Goal: Transaction & Acquisition: Subscribe to service/newsletter

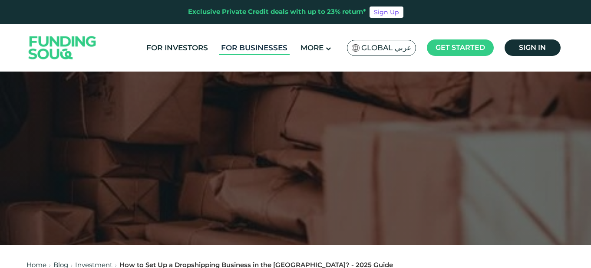
click at [262, 48] on link "For Businesses" at bounding box center [254, 48] width 71 height 14
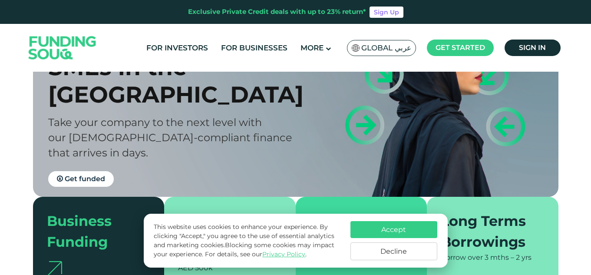
scroll to position [87, 0]
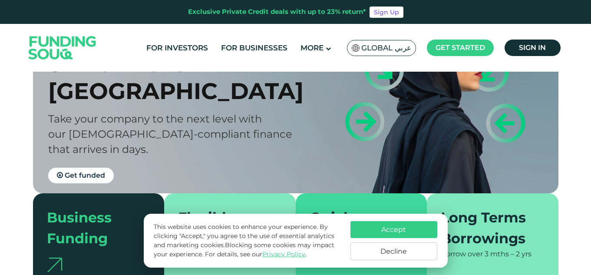
click at [399, 231] on button "Accept" at bounding box center [393, 229] width 87 height 17
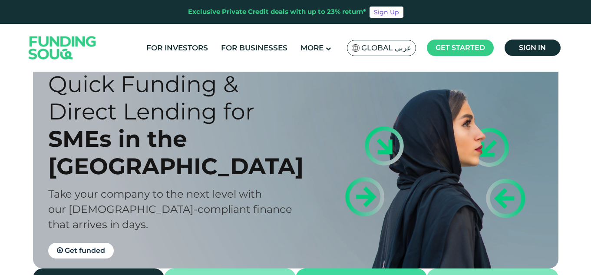
scroll to position [0, 0]
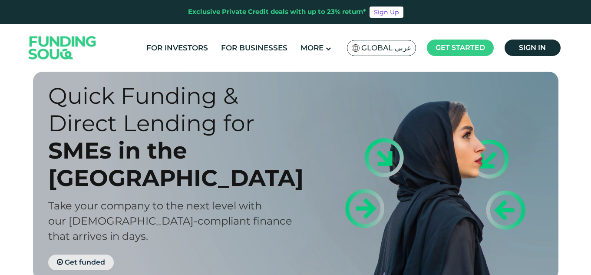
click at [82, 258] on span "Get funded" at bounding box center [85, 262] width 40 height 8
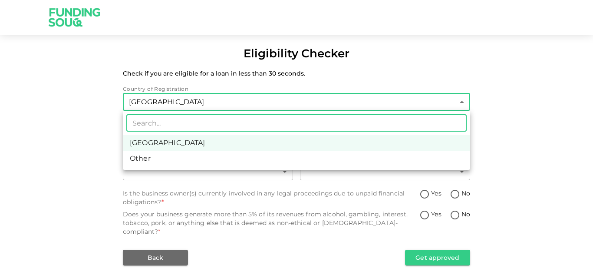
click at [177, 102] on body "Eligibility Checker Check if you are eligible for a loan in less than 30 second…" at bounding box center [296, 137] width 593 height 275
click at [174, 160] on li "Other" at bounding box center [296, 159] width 347 height 16
type input "3"
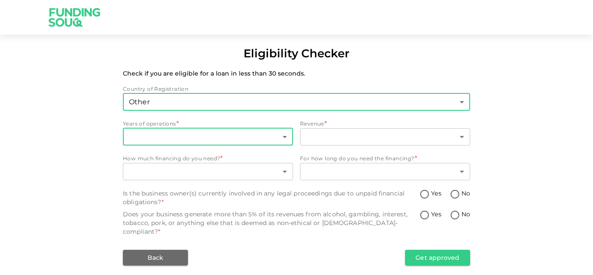
click at [172, 137] on body "Eligibility Checker Check if you are eligible for a loan in less than 30 second…" at bounding box center [296, 137] width 593 height 275
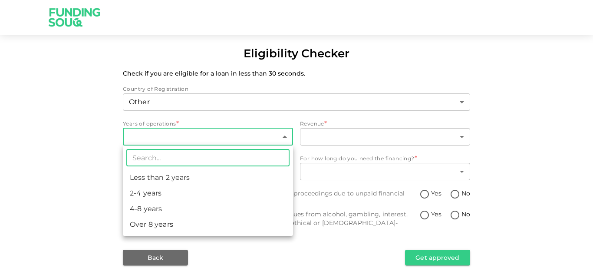
click at [163, 194] on li "2-4 years" at bounding box center [208, 193] width 170 height 16
type input "2"
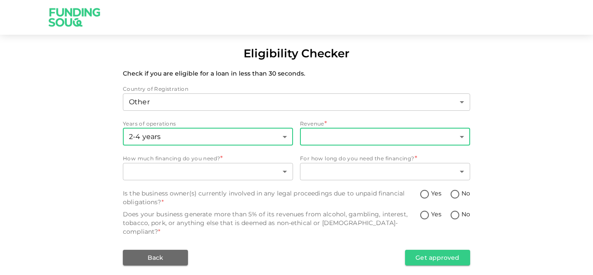
click at [364, 135] on body "Eligibility Checker Check if you are eligible for a loan in less than 30 second…" at bounding box center [296, 137] width 593 height 275
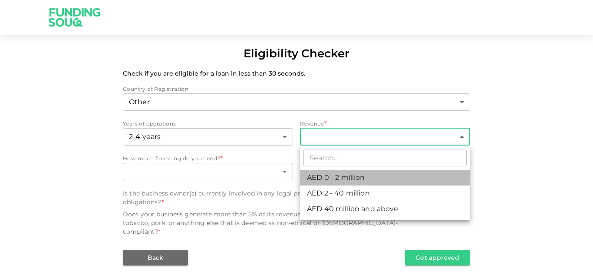
click at [352, 178] on li "AED 0 - 2 million" at bounding box center [385, 178] width 170 height 16
type input "1"
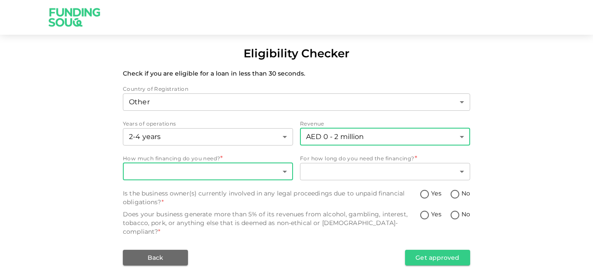
click at [157, 175] on body "Eligibility Checker Check if you are eligible for a loan in less than 30 second…" at bounding box center [296, 137] width 593 height 275
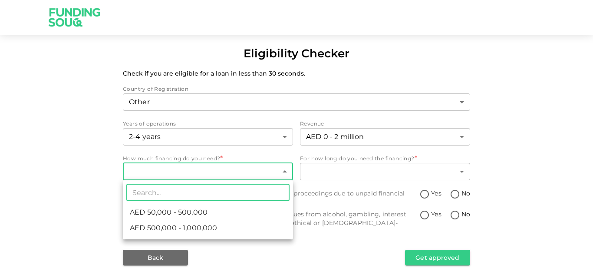
click at [188, 215] on span "AED 50,000 - 500,000" at bounding box center [169, 212] width 78 height 10
type input "1"
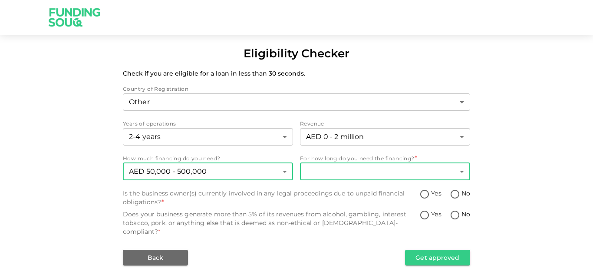
click at [350, 167] on body "Eligibility Checker Check if you are eligible for a loan in less than 30 second…" at bounding box center [296, 137] width 593 height 275
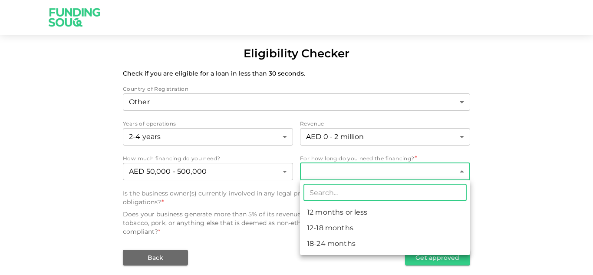
click at [338, 229] on li "12-18 months" at bounding box center [385, 228] width 170 height 16
type input "2"
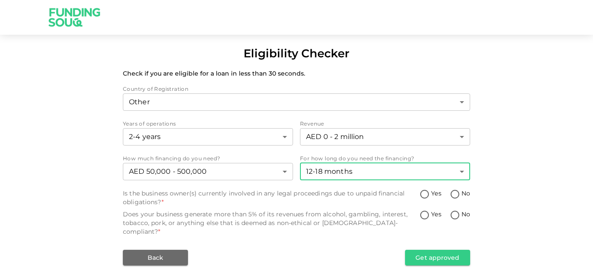
click at [463, 194] on span "No" at bounding box center [466, 193] width 9 height 9
click at [462, 194] on input "No" at bounding box center [455, 195] width 13 height 12
radio input "true"
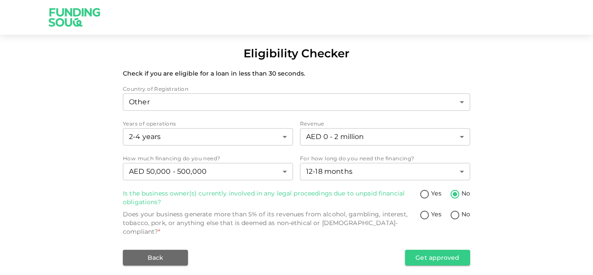
click at [456, 218] on input "No" at bounding box center [455, 216] width 13 height 12
radio input "true"
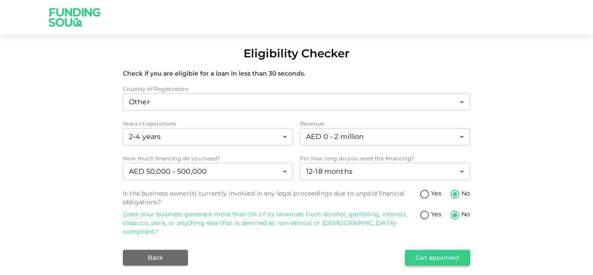
click at [430, 250] on button "Get approved" at bounding box center [437, 258] width 65 height 16
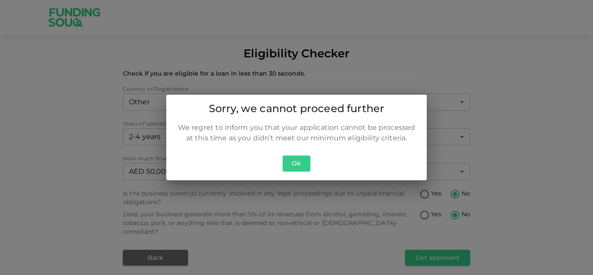
click at [301, 162] on button "Ok" at bounding box center [297, 163] width 28 height 16
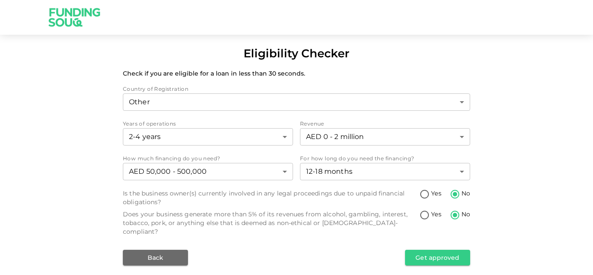
click at [428, 195] on input "Yes" at bounding box center [424, 195] width 13 height 12
radio input "true"
drag, startPoint x: 429, startPoint y: 215, endPoint x: 432, endPoint y: 235, distance: 20.2
click at [429, 216] on input "Yes" at bounding box center [424, 216] width 13 height 12
radio input "true"
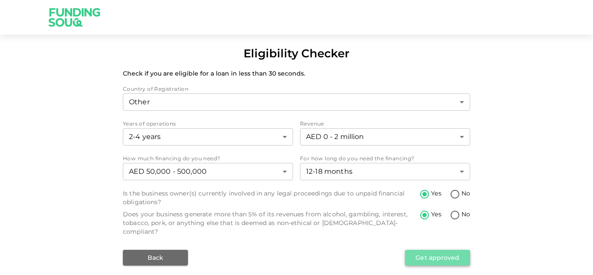
click at [436, 250] on button "Get approved" at bounding box center [437, 258] width 65 height 16
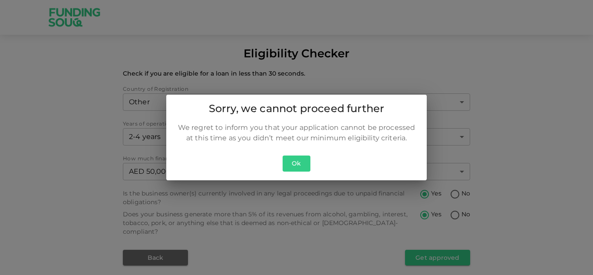
click at [288, 158] on button "Ok" at bounding box center [297, 163] width 28 height 16
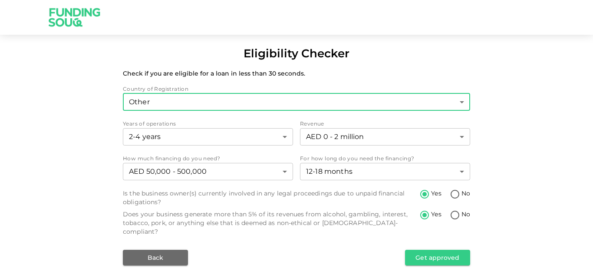
click at [200, 93] on div "Country of Registration Other 3 ​" at bounding box center [296, 99] width 347 height 28
click at [202, 102] on body "Eligibility Checker Check if you are eligible for a loan in less than 30 second…" at bounding box center [296, 137] width 593 height 275
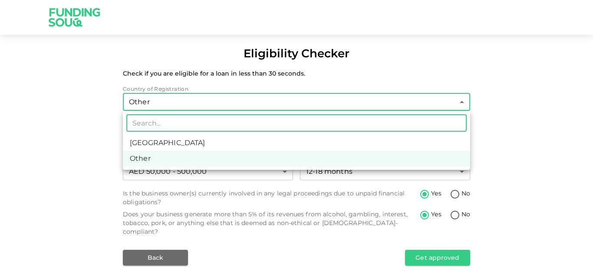
click at [185, 144] on li "[GEOGRAPHIC_DATA]" at bounding box center [296, 143] width 347 height 16
type input "1"
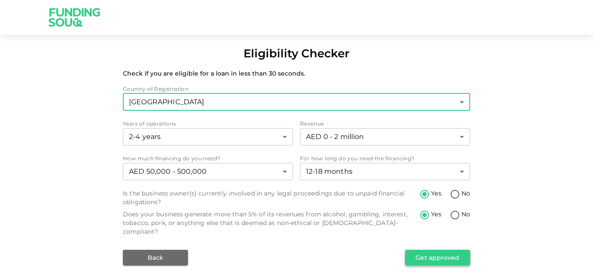
click at [425, 254] on button "Get approved" at bounding box center [437, 258] width 65 height 16
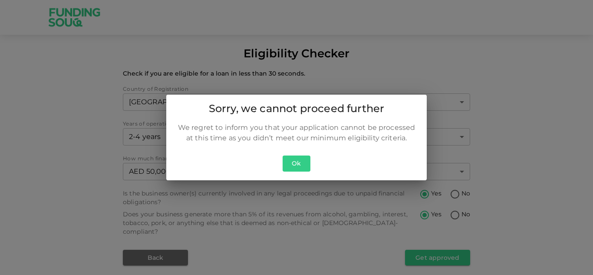
click at [295, 156] on button "Ok" at bounding box center [297, 163] width 28 height 16
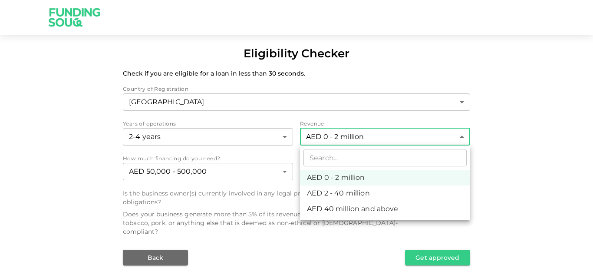
click at [360, 140] on body "Eligibility Checker Check if you are eligible for a loan in less than 30 second…" at bounding box center [296, 137] width 593 height 275
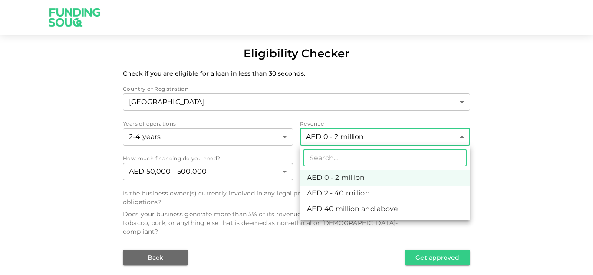
drag, startPoint x: 334, startPoint y: 198, endPoint x: 345, endPoint y: 205, distance: 13.6
click at [334, 198] on li "AED 2 - 40 million" at bounding box center [385, 193] width 170 height 16
type input "2"
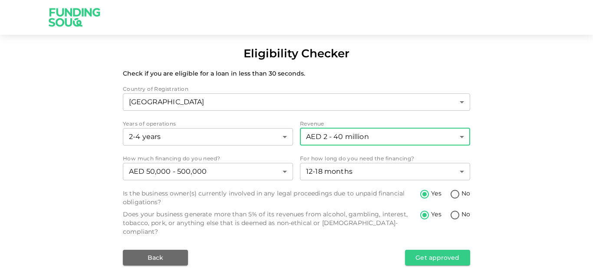
click at [449, 258] on div "Eligibility Checker Check if you are eligible for a loan in less than 30 second…" at bounding box center [296, 137] width 593 height 275
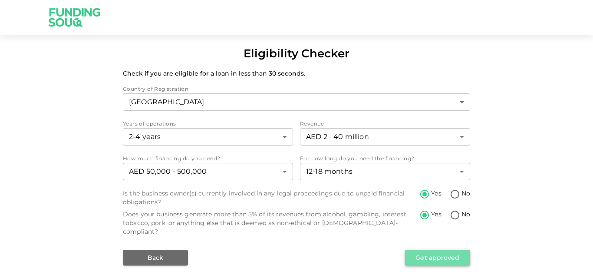
click at [443, 250] on button "Get approved" at bounding box center [437, 258] width 65 height 16
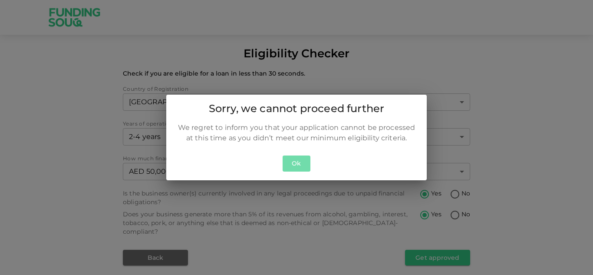
click at [301, 162] on button "Ok" at bounding box center [297, 163] width 28 height 16
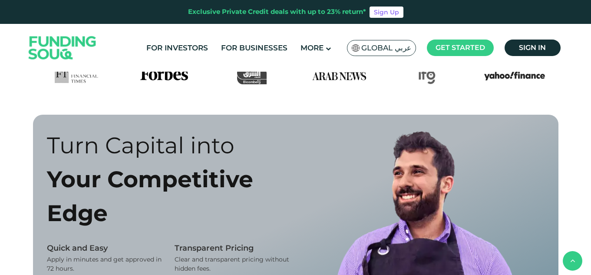
scroll to position [434, 0]
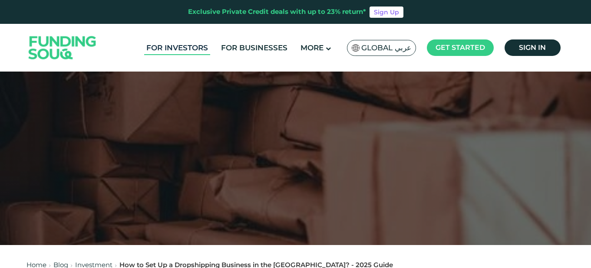
click at [177, 46] on link "For Investors" at bounding box center [177, 48] width 66 height 14
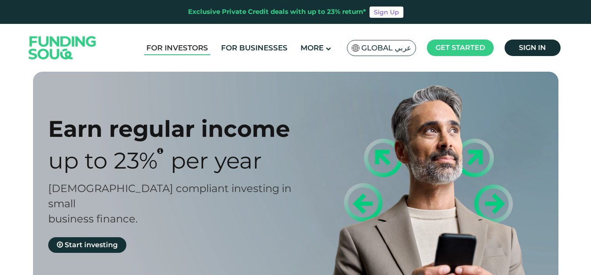
type tc-range-slider "4"
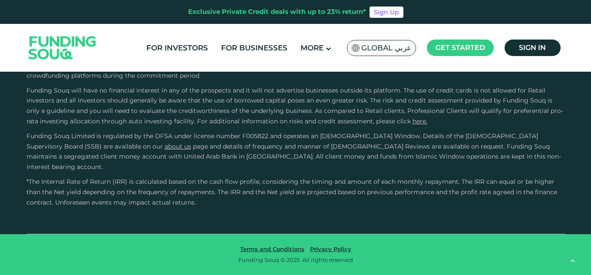
scroll to position [1694, 0]
drag, startPoint x: 86, startPoint y: 152, endPoint x: 207, endPoint y: 157, distance: 120.8
type tc-range-slider "20000"
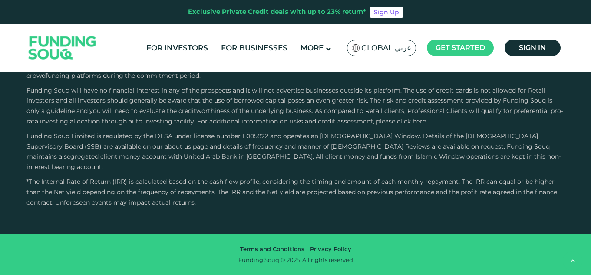
drag, startPoint x: 194, startPoint y: 146, endPoint x: 27, endPoint y: 153, distance: 167.4
drag, startPoint x: 58, startPoint y: 145, endPoint x: 60, endPoint y: 150, distance: 5.5
type tc-range-slider "10000"
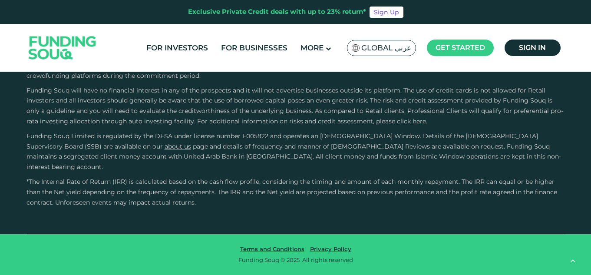
type tc-range-slider "10000"
drag, startPoint x: 316, startPoint y: 148, endPoint x: 193, endPoint y: 150, distance: 122.9
drag, startPoint x: 215, startPoint y: 149, endPoint x: 365, endPoint y: 159, distance: 150.2
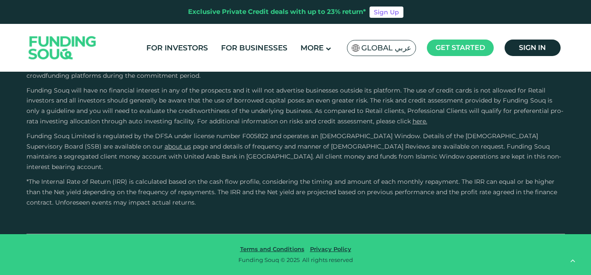
type tc-range-slider "1"
drag, startPoint x: 354, startPoint y: 143, endPoint x: 186, endPoint y: 160, distance: 168.1
drag, startPoint x: 54, startPoint y: 143, endPoint x: 47, endPoint y: 144, distance: 7.4
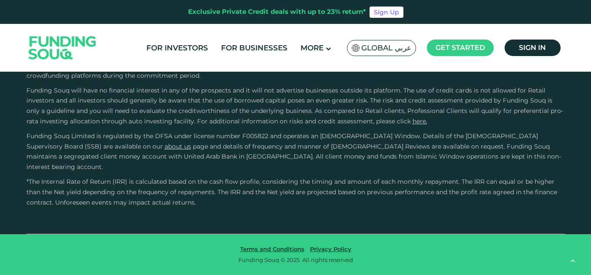
type tc-range-slider "70000"
type tc-range-slider "5"
drag, startPoint x: 222, startPoint y: 149, endPoint x: 375, endPoint y: 156, distance: 153.4
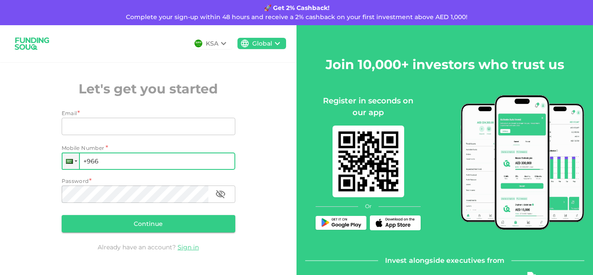
click at [130, 155] on input "+966" at bounding box center [149, 160] width 174 height 17
click at [66, 156] on div at bounding box center [71, 161] width 17 height 16
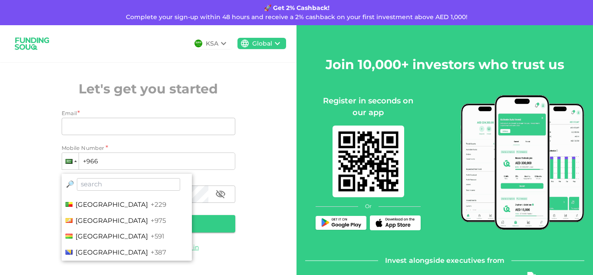
scroll to position [347, 0]
